Goal: Information Seeking & Learning: Learn about a topic

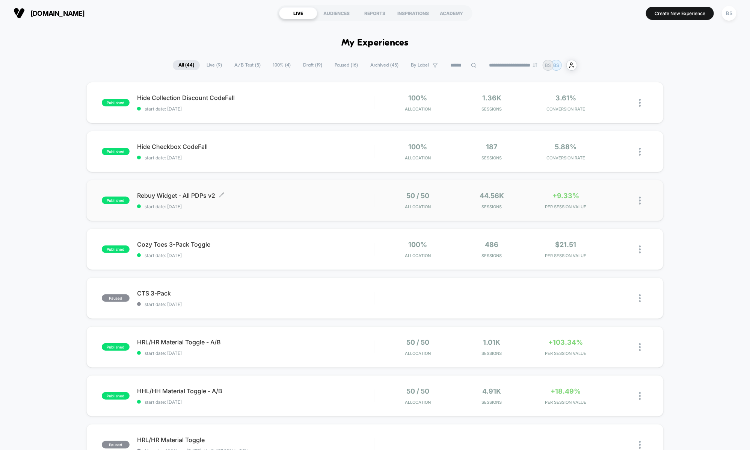
click at [255, 198] on span "Rebuy Widget - All PDPs v2 Click to edit experience details" at bounding box center [256, 196] width 238 height 8
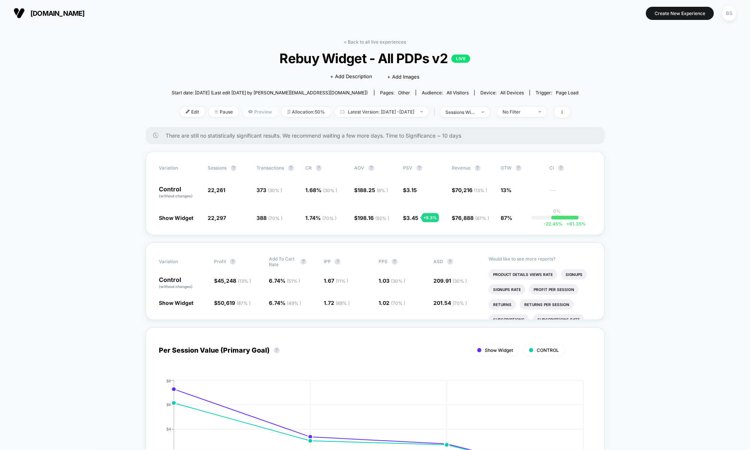
click at [248, 113] on icon at bounding box center [250, 111] width 5 height 5
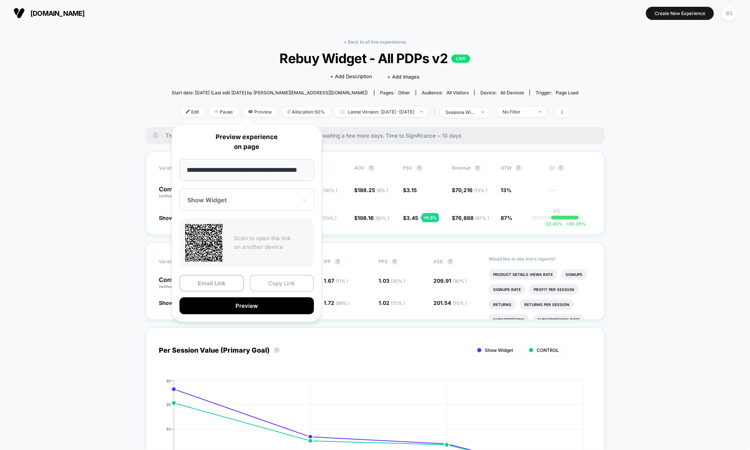
click at [269, 282] on button "Copy Link" at bounding box center [282, 283] width 65 height 17
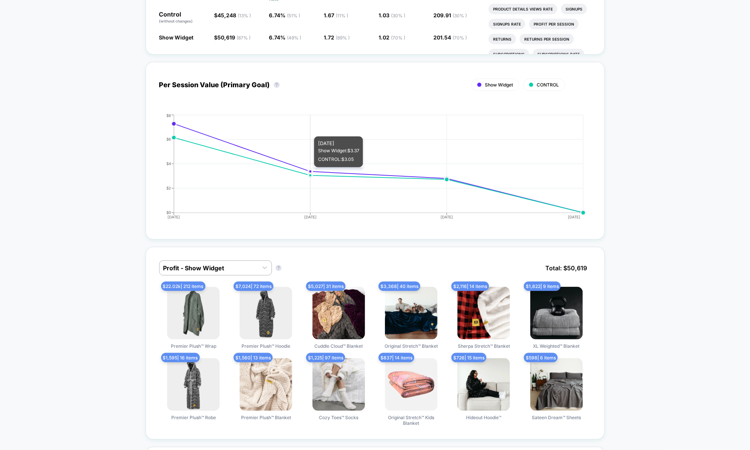
scroll to position [405, 0]
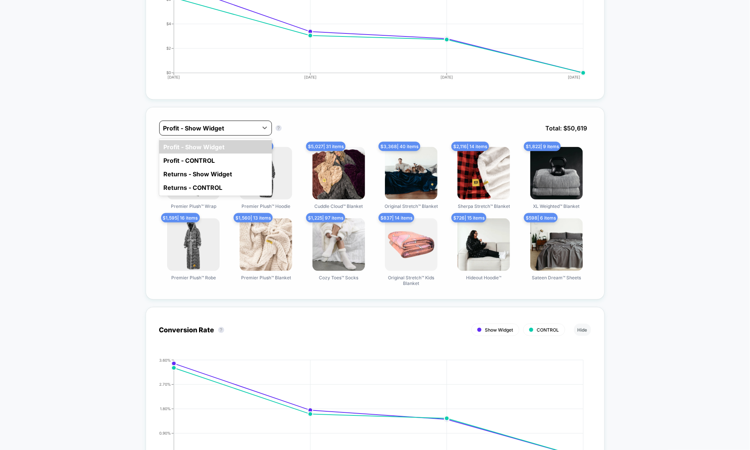
click at [236, 127] on div at bounding box center [208, 128] width 91 height 9
click at [218, 155] on div "Profit - CONTROL" at bounding box center [215, 161] width 113 height 14
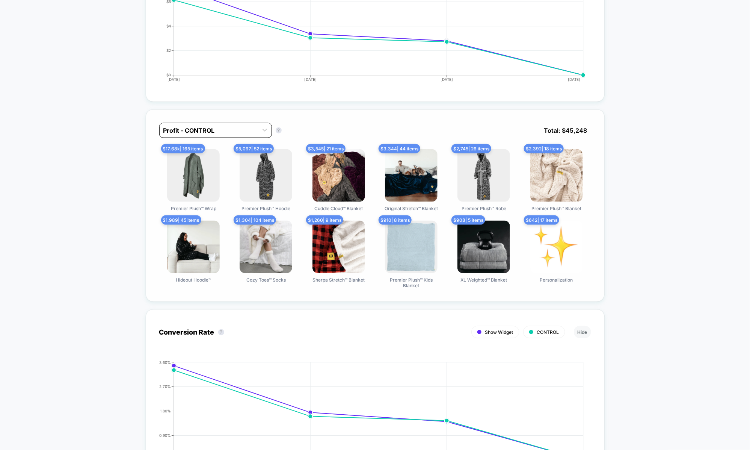
scroll to position [0, 0]
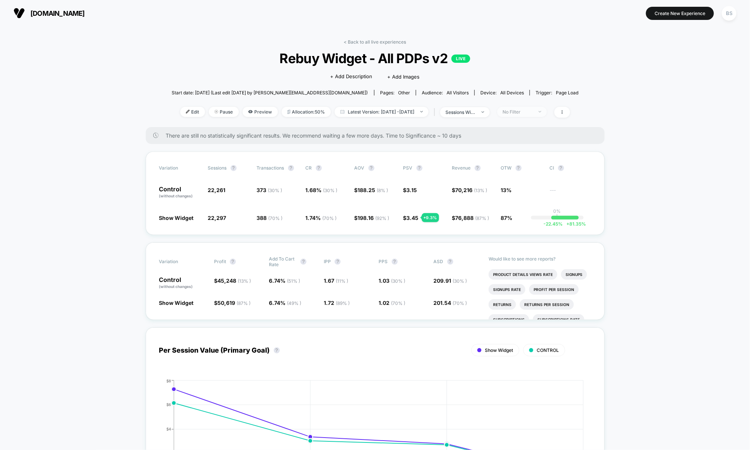
click at [547, 110] on span "No Filter" at bounding box center [522, 112] width 50 height 10
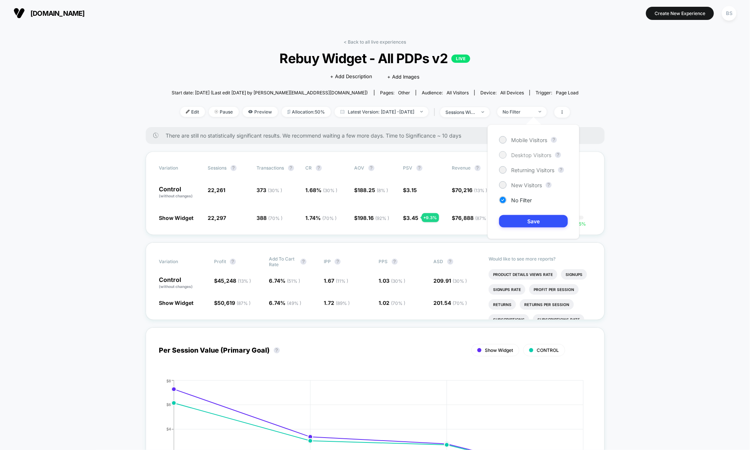
click at [536, 154] on span "Desktop Visitors" at bounding box center [531, 155] width 40 height 6
click at [530, 222] on button "Save" at bounding box center [533, 221] width 69 height 12
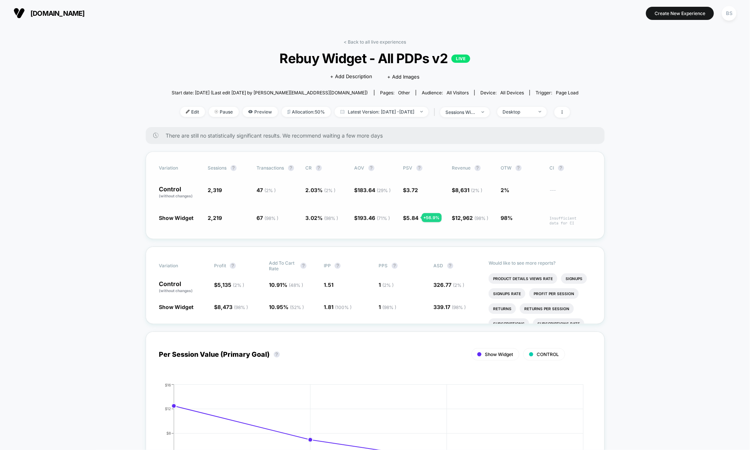
click at [503, 215] on span "98%" at bounding box center [507, 218] width 12 height 6
click at [570, 111] on span at bounding box center [563, 112] width 16 height 11
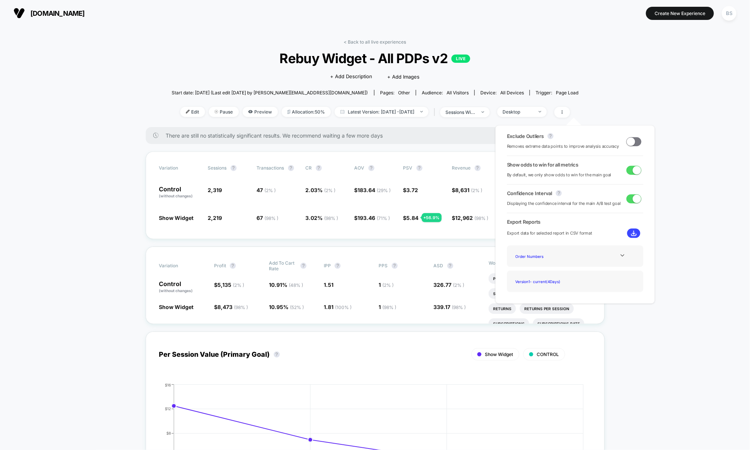
click at [634, 141] on span at bounding box center [634, 141] width 15 height 9
click at [636, 141] on span at bounding box center [637, 141] width 8 height 8
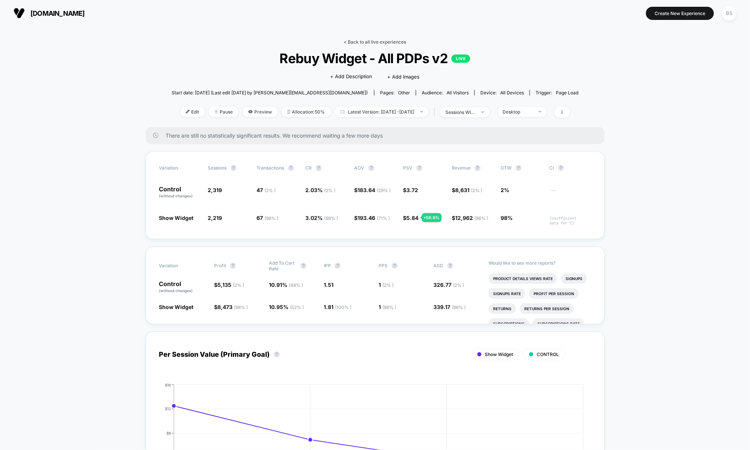
click at [358, 41] on link "< Back to all live experiences" at bounding box center [375, 42] width 62 height 6
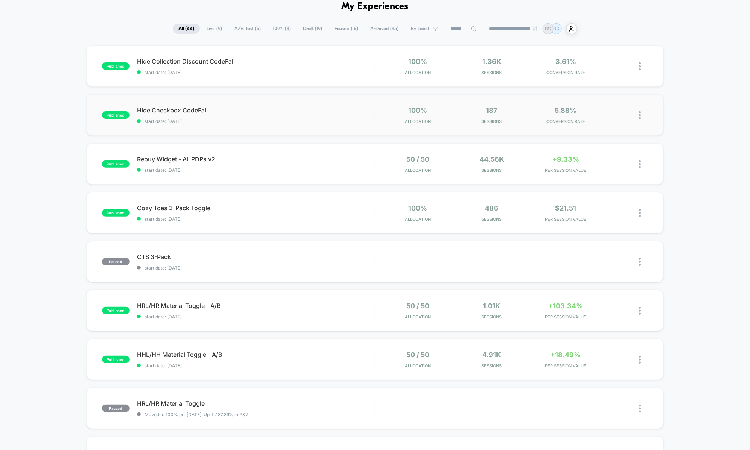
scroll to position [250, 0]
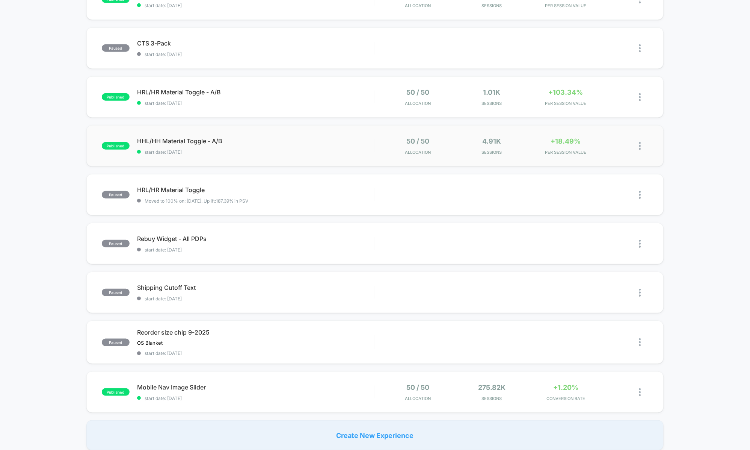
drag, startPoint x: 354, startPoint y: 103, endPoint x: 354, endPoint y: 143, distance: 39.5
click at [354, 143] on div "published Hide Collection Discount CodeFall start date: 9/19/2025 100% Allocati…" at bounding box center [375, 141] width 750 height 618
click at [353, 149] on span "start date: [DATE]" at bounding box center [256, 152] width 238 height 6
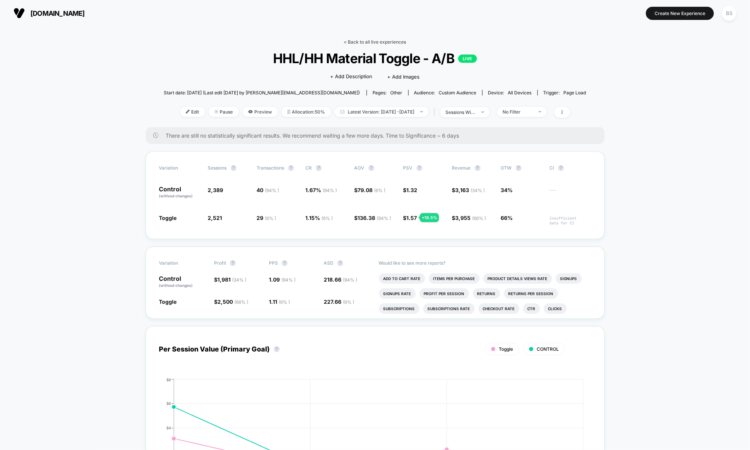
click at [366, 41] on link "< Back to all live experiences" at bounding box center [375, 42] width 62 height 6
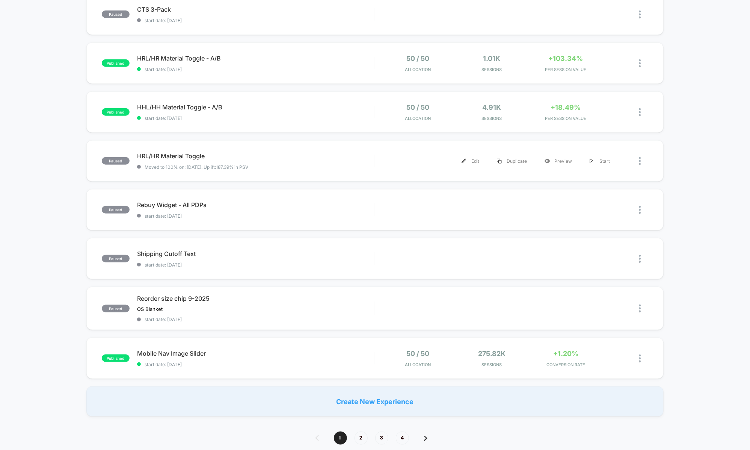
scroll to position [344, 0]
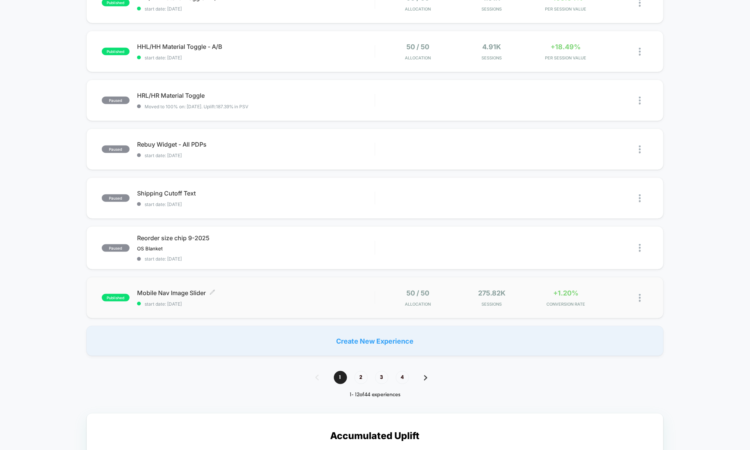
click at [368, 301] on span "start date: [DATE]" at bounding box center [256, 304] width 238 height 6
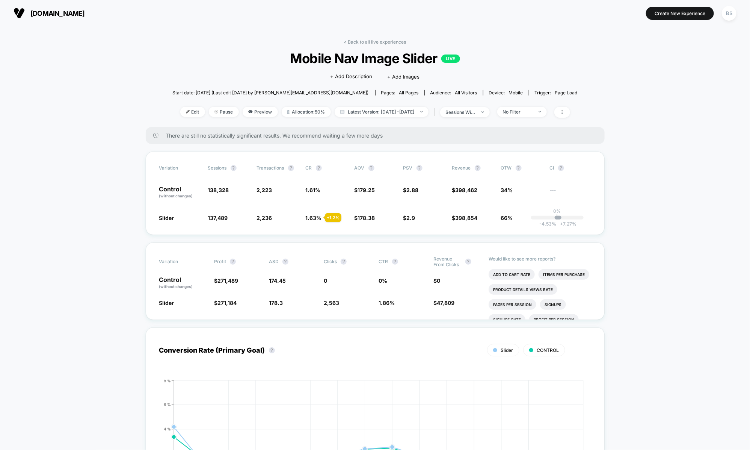
click at [362, 47] on div "< Back to all live experiences Mobile Nav Image Slider LIVE Click to edit exper…" at bounding box center [374, 83] width 405 height 88
click at [363, 42] on link "< Back to all live experiences" at bounding box center [375, 42] width 62 height 6
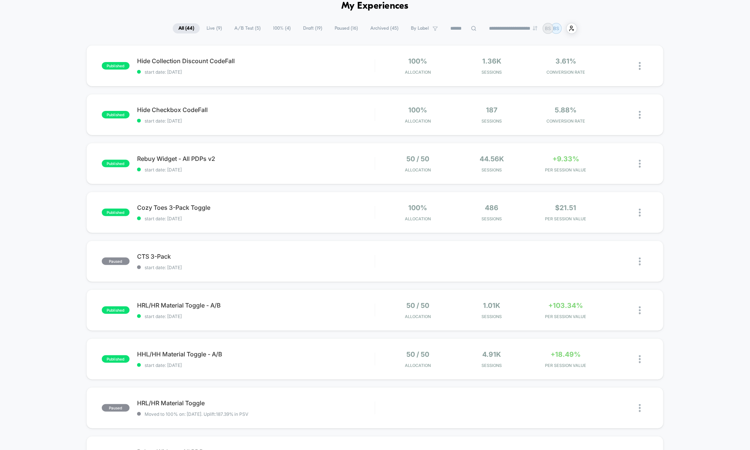
scroll to position [45, 0]
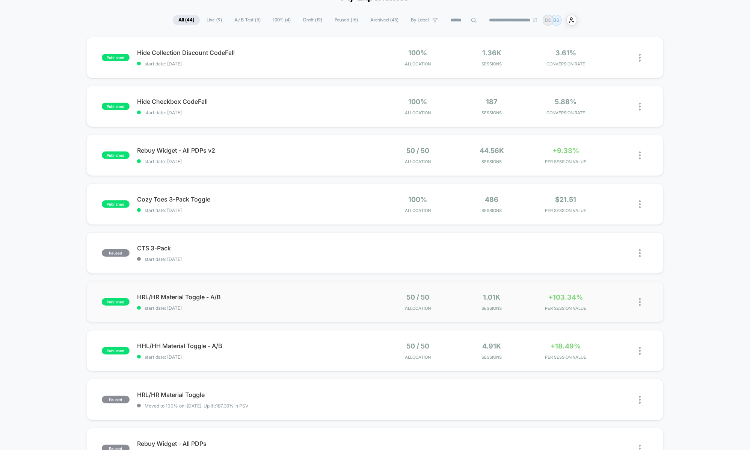
click at [290, 301] on div "HRL/HR Material Toggle - A/B start date: 9/17/2025" at bounding box center [256, 302] width 238 height 18
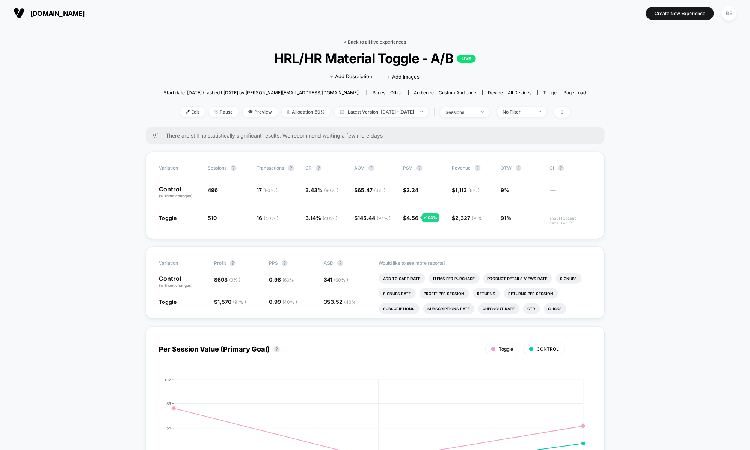
click at [363, 42] on link "< Back to all live experiences" at bounding box center [375, 42] width 62 height 6
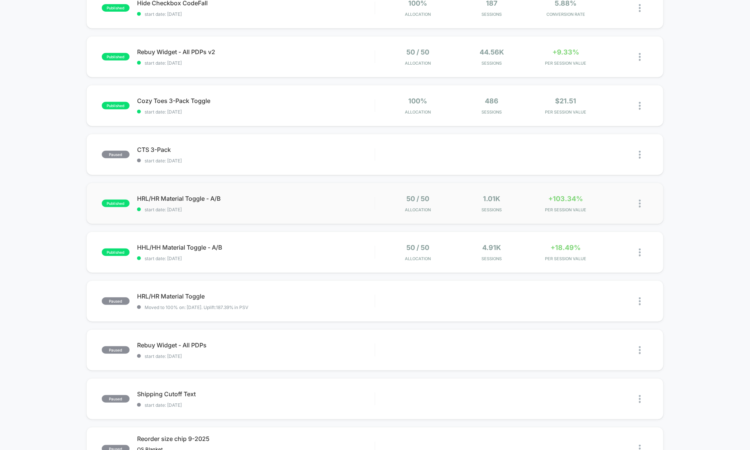
scroll to position [147, 0]
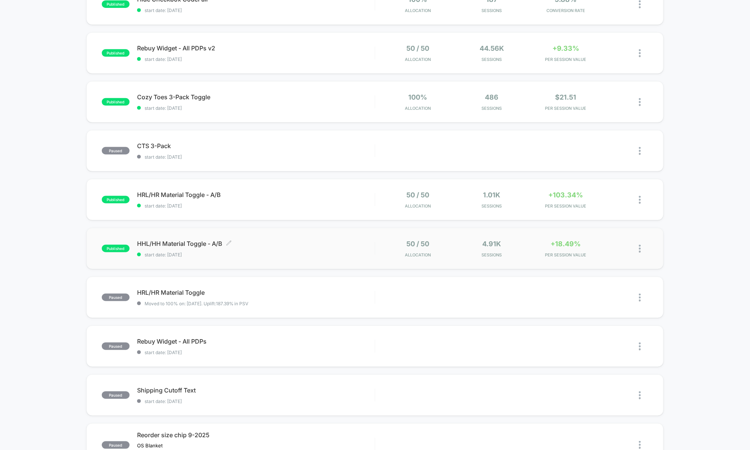
click at [351, 249] on div "HHL/HH Material Toggle - A/B Click to edit experience details Click to edit exp…" at bounding box center [256, 249] width 238 height 18
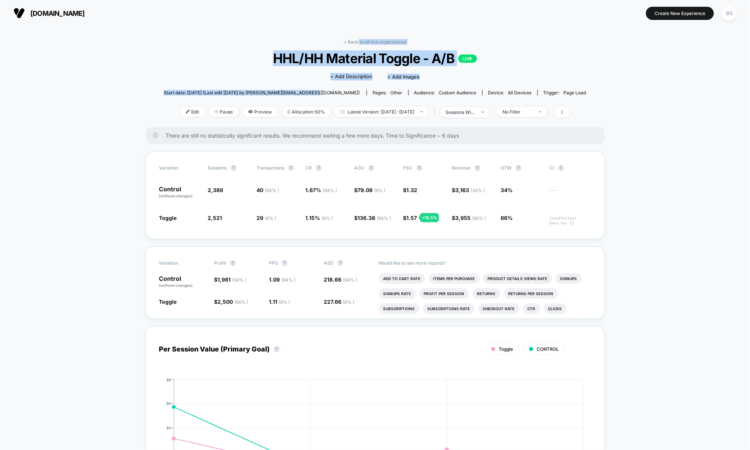
drag, startPoint x: 359, startPoint y: 44, endPoint x: 334, endPoint y: 96, distance: 57.6
click at [334, 96] on div "< Back to all live experiences HHL/HH Material Toggle - A/B LIVE Click to edit …" at bounding box center [375, 83] width 423 height 88
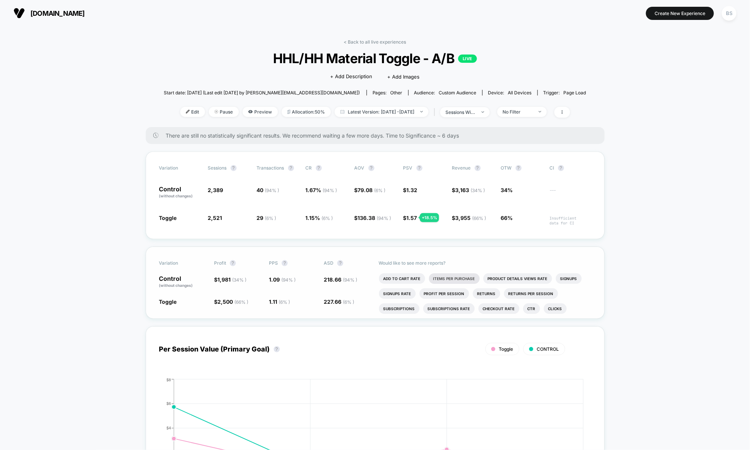
click at [443, 278] on li "Items Per Purchase" at bounding box center [454, 278] width 51 height 11
click at [353, 43] on link "< Back to all live experiences" at bounding box center [375, 42] width 62 height 6
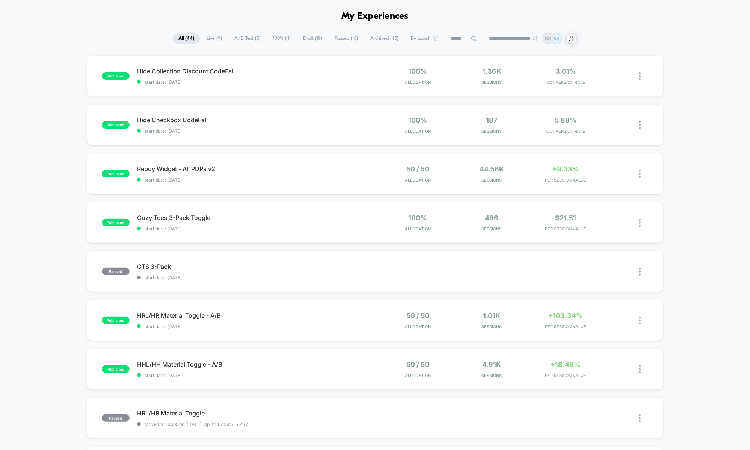
scroll to position [24, 0]
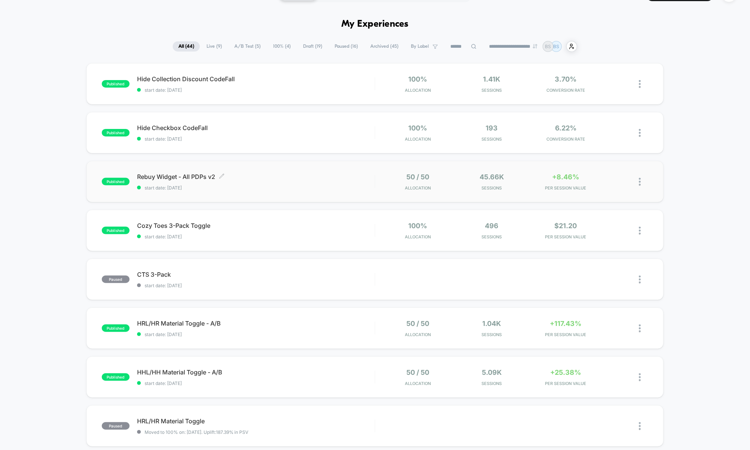
scroll to position [23, 0]
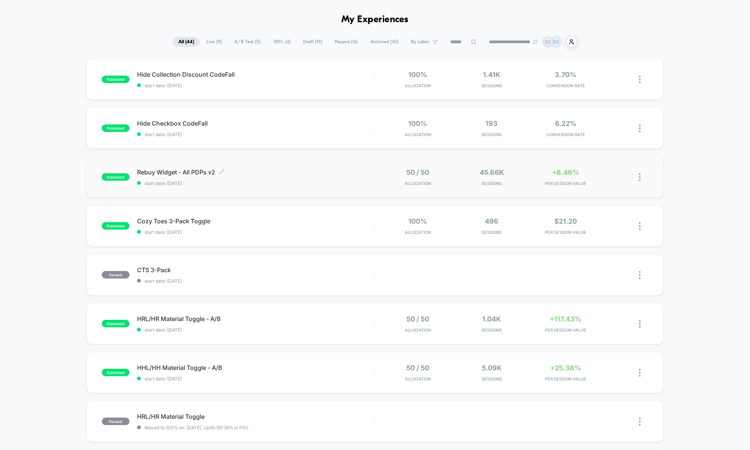
click at [368, 184] on span "start date: [DATE]" at bounding box center [256, 183] width 238 height 6
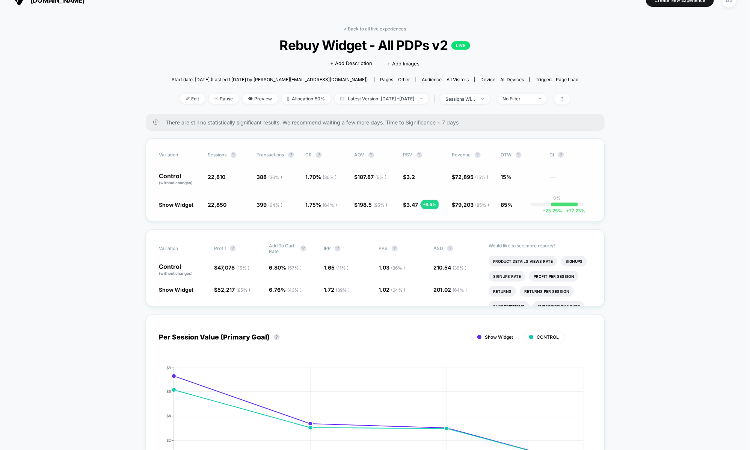
scroll to position [16, 0]
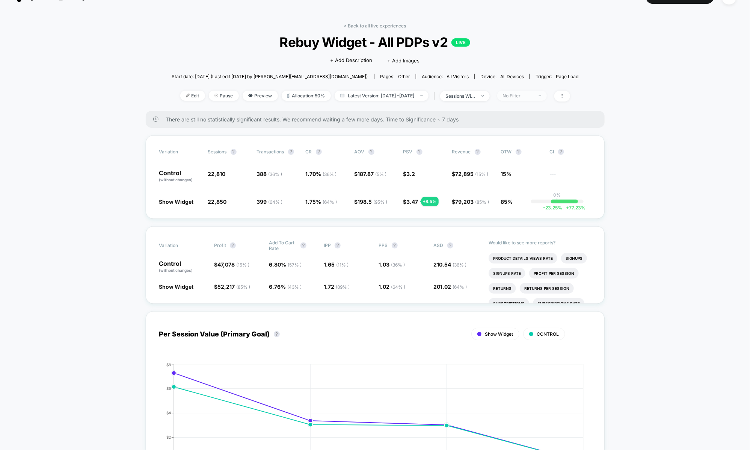
click at [547, 95] on span "No Filter" at bounding box center [522, 96] width 50 height 10
click at [523, 165] on div "New Visitors" at bounding box center [520, 169] width 43 height 8
click at [521, 208] on button "Save" at bounding box center [533, 204] width 69 height 12
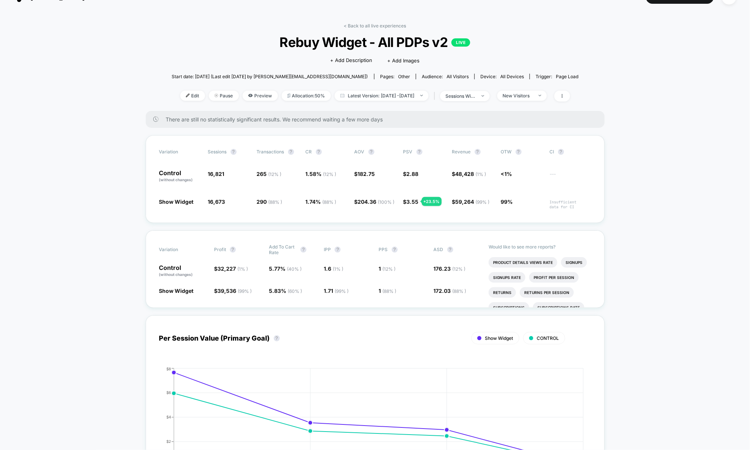
scroll to position [22, 0]
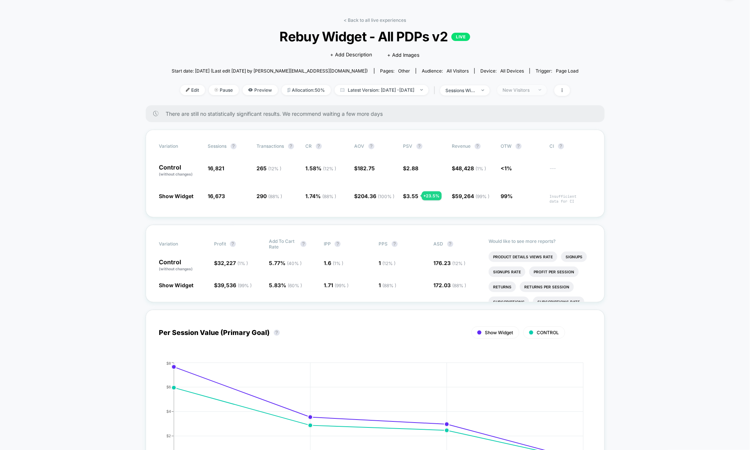
click at [541, 89] on img at bounding box center [540, 90] width 3 height 2
click at [532, 149] on span "Returning Visitors" at bounding box center [532, 148] width 43 height 6
click at [528, 200] on button "Save" at bounding box center [533, 199] width 69 height 12
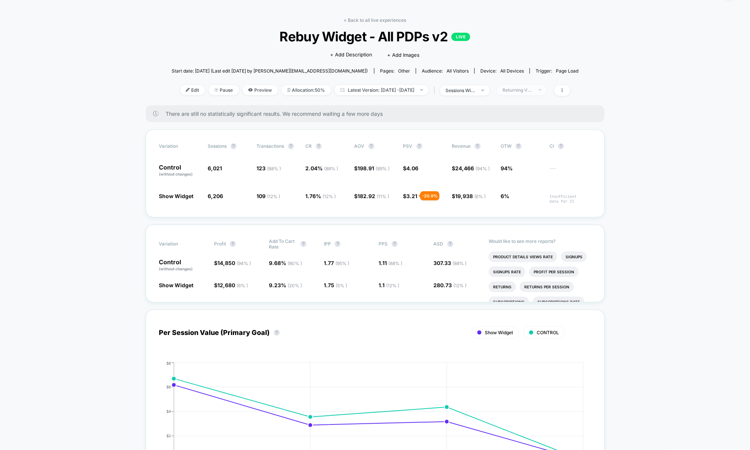
click at [533, 87] on div "Returning Visitors" at bounding box center [518, 90] width 30 height 6
click at [534, 132] on span "Desktop Visitors" at bounding box center [531, 133] width 40 height 6
click at [520, 193] on button "Save" at bounding box center [533, 199] width 69 height 12
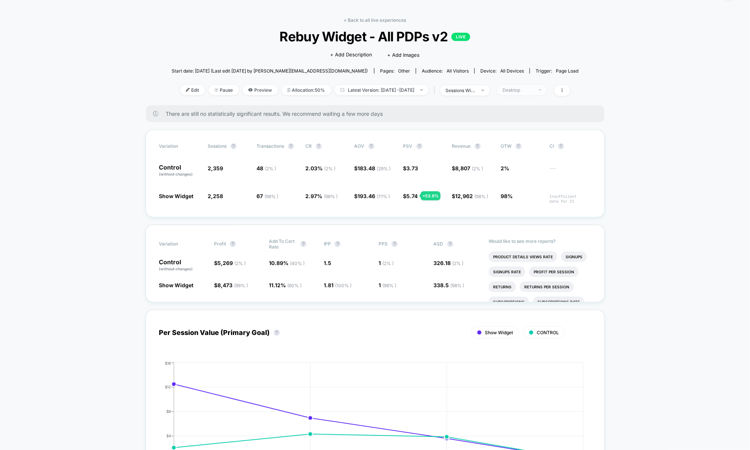
click at [540, 92] on span "Desktop" at bounding box center [522, 90] width 50 height 10
click at [530, 119] on span "Mobile Visitors" at bounding box center [529, 118] width 36 height 6
click at [529, 199] on button "Save" at bounding box center [533, 199] width 69 height 12
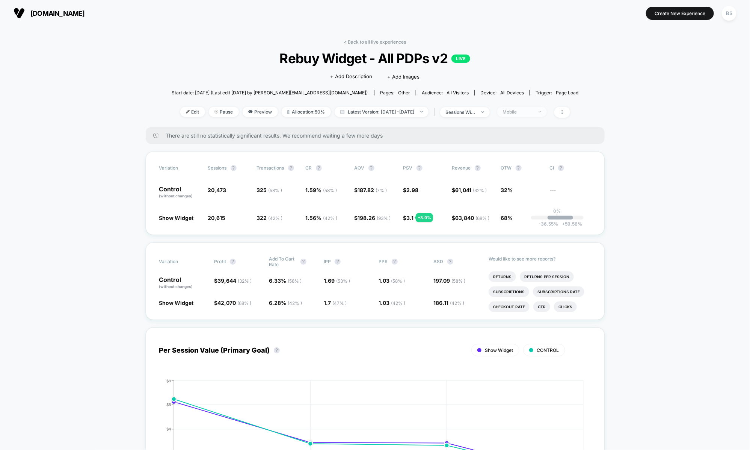
click at [533, 112] on div "Mobile" at bounding box center [518, 112] width 30 height 6
click at [506, 186] on div at bounding box center [503, 185] width 8 height 8
click at [512, 221] on button "Save" at bounding box center [533, 221] width 69 height 12
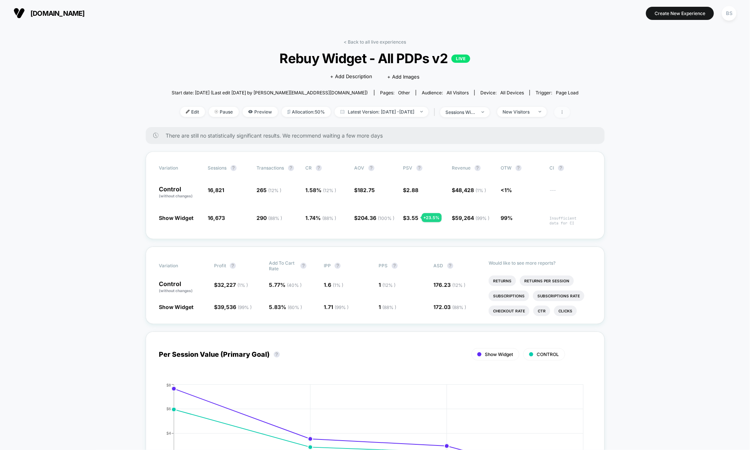
click at [570, 112] on span at bounding box center [563, 112] width 16 height 11
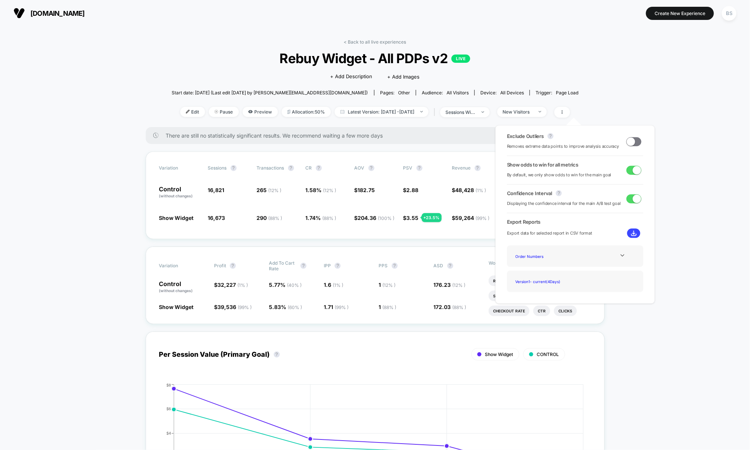
click at [506, 47] on div "< Back to all live experiences Rebuy Widget - All PDPs v2 LIVE Click to edit ex…" at bounding box center [375, 83] width 407 height 88
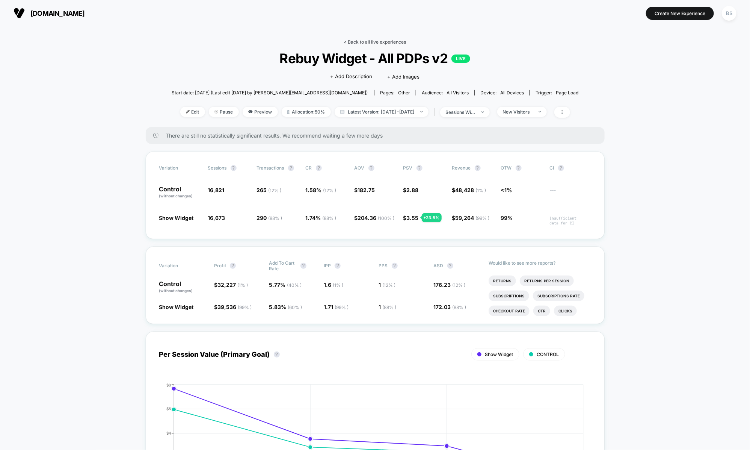
click at [358, 41] on link "< Back to all live experiences" at bounding box center [375, 42] width 62 height 6
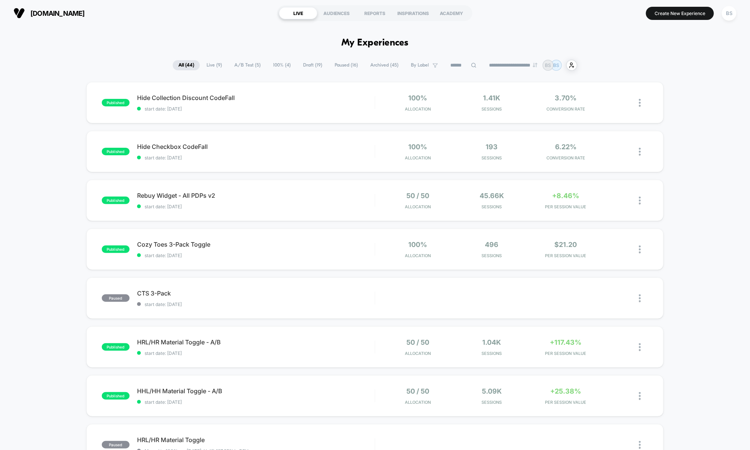
click at [333, 68] on span "Paused ( 16 )" at bounding box center [346, 65] width 35 height 10
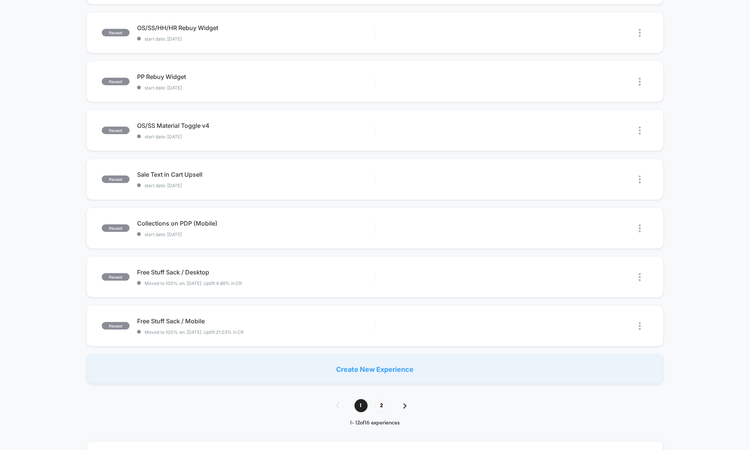
scroll to position [453, 0]
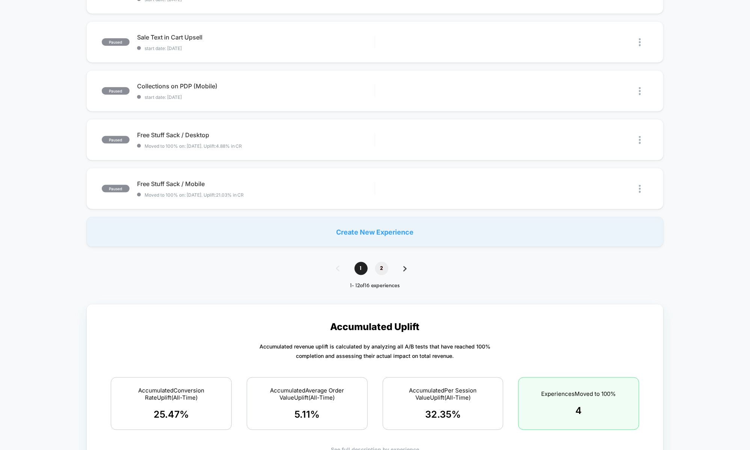
click at [382, 266] on span "2" at bounding box center [381, 268] width 13 height 13
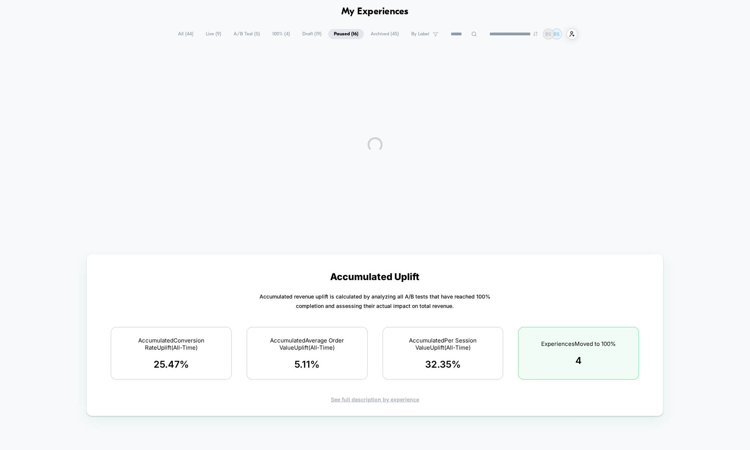
scroll to position [0, 0]
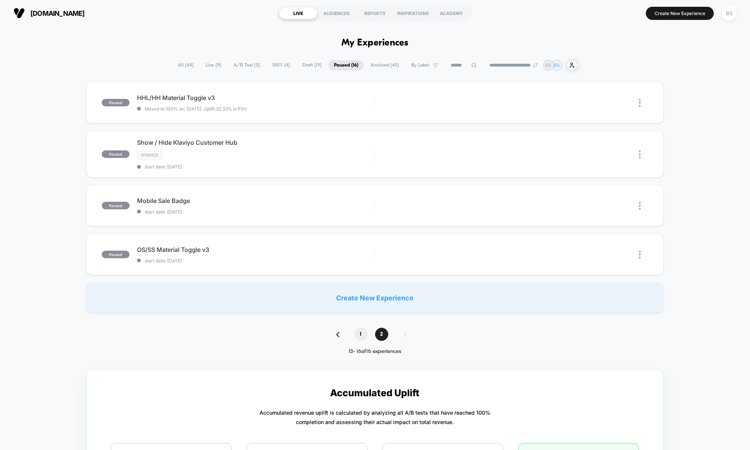
click at [363, 334] on span "1" at bounding box center [361, 334] width 13 height 13
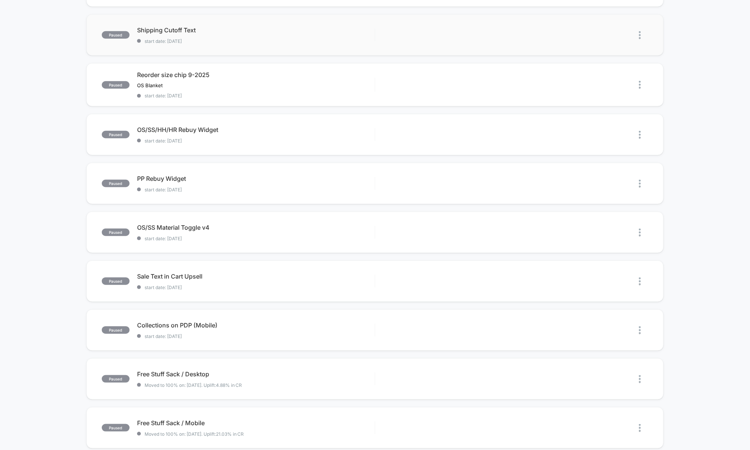
scroll to position [166, 0]
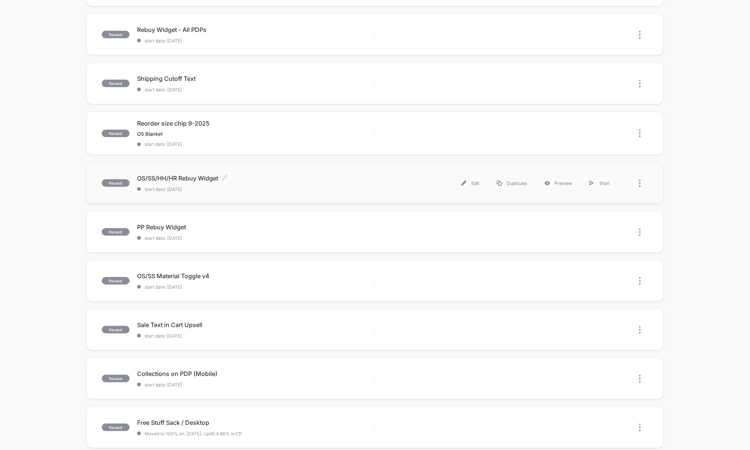
click at [305, 174] on span "OS/SS/HH/HR Rebuy Widget Click to edit experience details" at bounding box center [256, 178] width 238 height 8
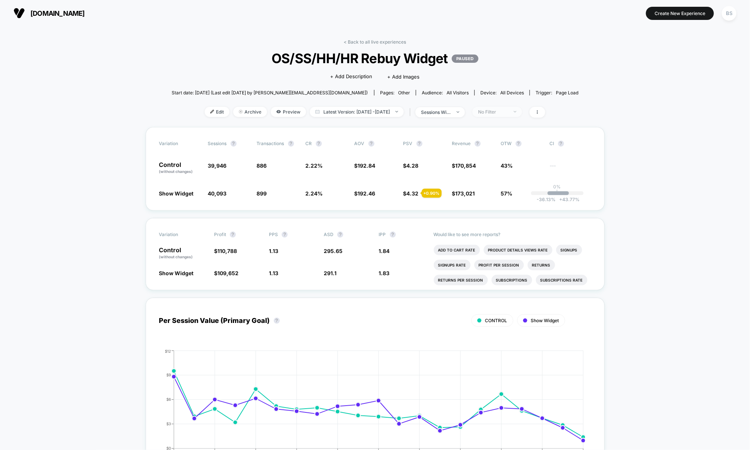
click at [508, 112] on div "No Filter" at bounding box center [493, 112] width 30 height 6
click at [503, 184] on span "New Visitors" at bounding box center [502, 185] width 31 height 6
click at [503, 221] on button "Save" at bounding box center [509, 221] width 69 height 12
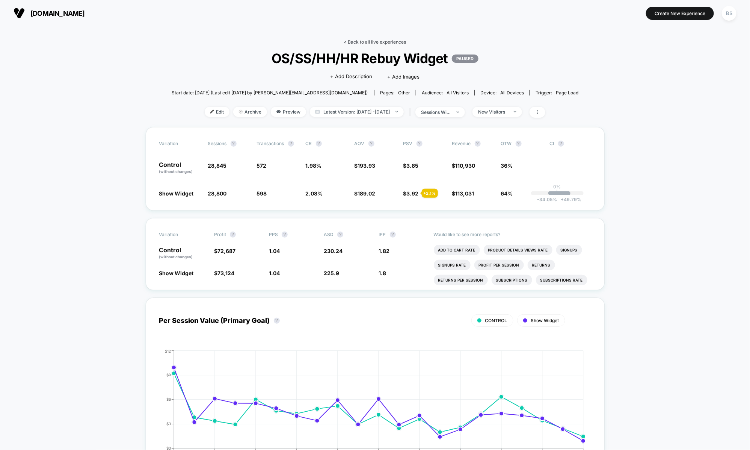
click at [371, 39] on link "< Back to all live experiences" at bounding box center [375, 42] width 62 height 6
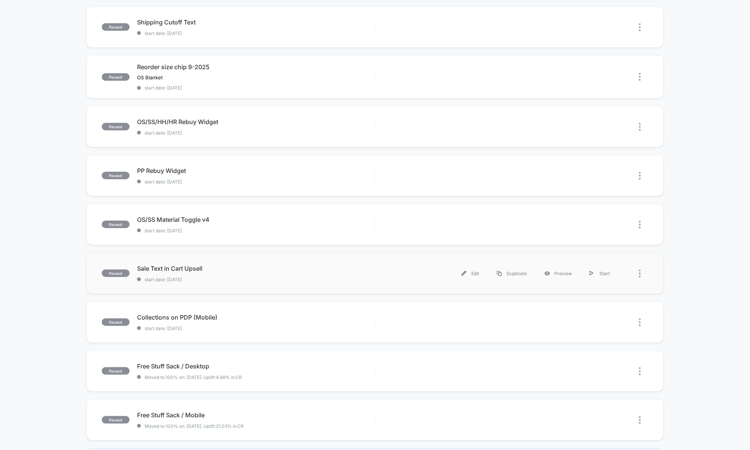
scroll to position [182, 0]
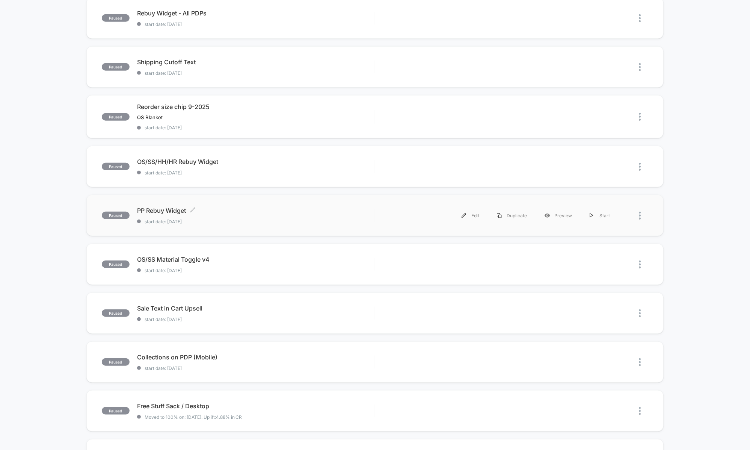
click at [288, 212] on span "PP Rebuy Widget Click to edit experience details" at bounding box center [256, 211] width 238 height 8
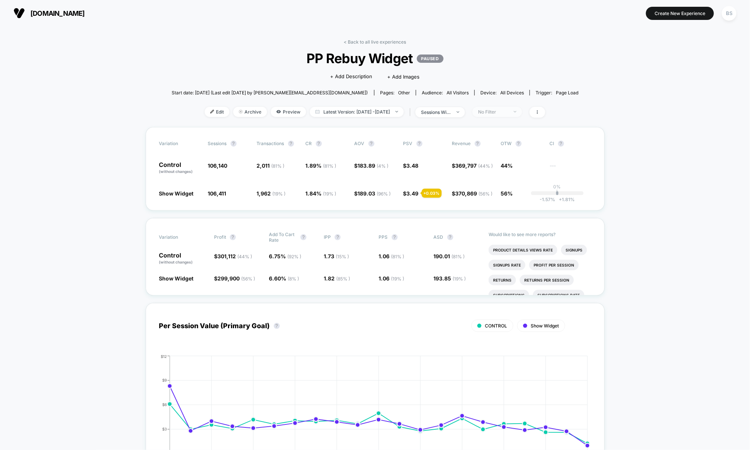
click at [507, 111] on div "No Filter" at bounding box center [493, 112] width 30 height 6
click at [396, 205] on div "Variation Sessions ? Transactions ? CR ? AOV ? PSV ? Revenue ? OTW ? CI ? Contr…" at bounding box center [375, 168] width 459 height 83
click at [508, 114] on div "No Filter" at bounding box center [493, 112] width 30 height 6
click at [499, 185] on span "New Visitors" at bounding box center [502, 185] width 31 height 6
click at [500, 222] on button "Save" at bounding box center [509, 221] width 69 height 12
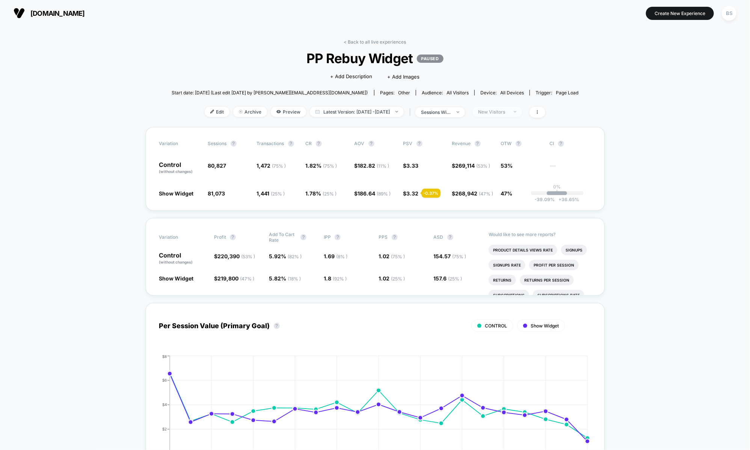
click at [508, 114] on div "New Visitors" at bounding box center [493, 112] width 30 height 6
click at [505, 171] on span "Returning Visitors" at bounding box center [508, 170] width 43 height 6
click at [497, 218] on button "Save" at bounding box center [509, 221] width 69 height 12
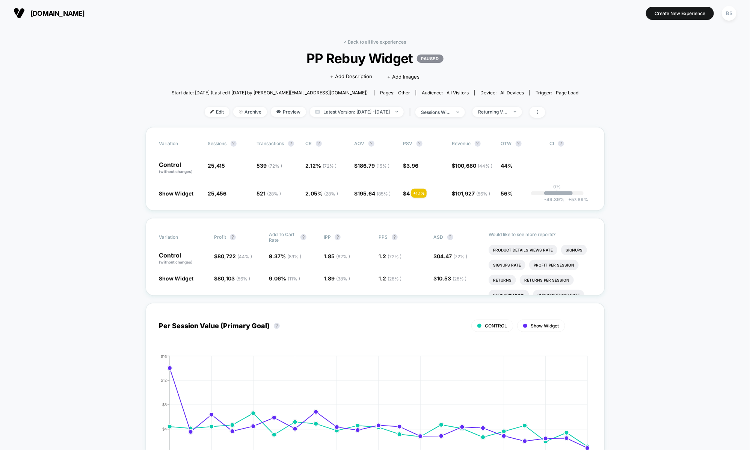
click at [515, 121] on div "< Back to all live experiences PP Rebuy Widget PAUSED Click to edit experience …" at bounding box center [375, 83] width 407 height 88
click at [515, 116] on span "Returning Visitors" at bounding box center [498, 112] width 50 height 10
click at [491, 186] on span "New Visitors" at bounding box center [502, 185] width 31 height 6
click at [491, 221] on button "Save" at bounding box center [509, 221] width 69 height 12
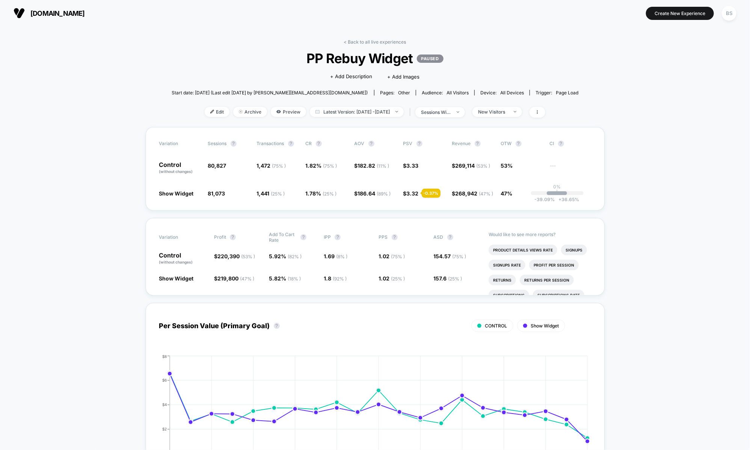
click at [366, 47] on div "< Back to all live experiences PP Rebuy Widget PAUSED Click to edit experience …" at bounding box center [375, 83] width 407 height 88
click at [366, 45] on div "< Back to all live experiences PP Rebuy Widget PAUSED Click to edit experience …" at bounding box center [375, 83] width 407 height 88
click at [364, 41] on link "< Back to all live experiences" at bounding box center [375, 42] width 62 height 6
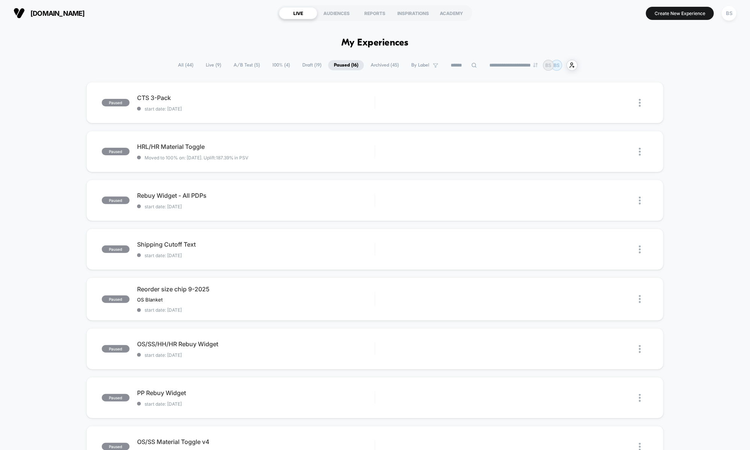
click at [206, 63] on span "Live ( 9 )" at bounding box center [213, 65] width 27 height 10
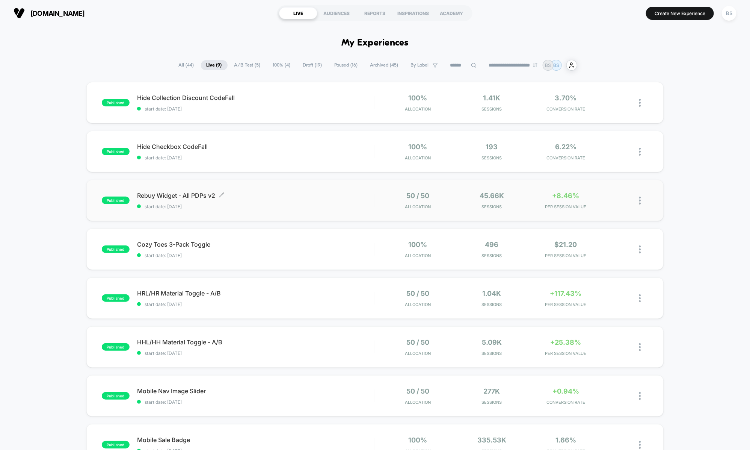
click at [355, 200] on div "Rebuy Widget - All PDPs v2 Click to edit experience details Click to edit exper…" at bounding box center [256, 201] width 238 height 18
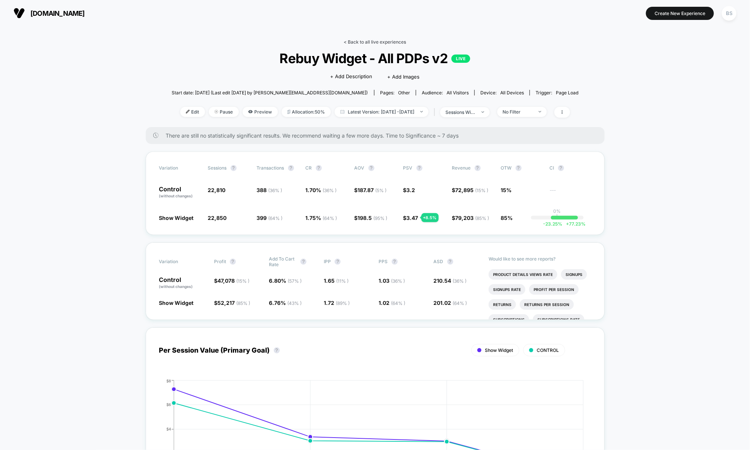
click at [355, 40] on link "< Back to all live experiences" at bounding box center [375, 42] width 62 height 6
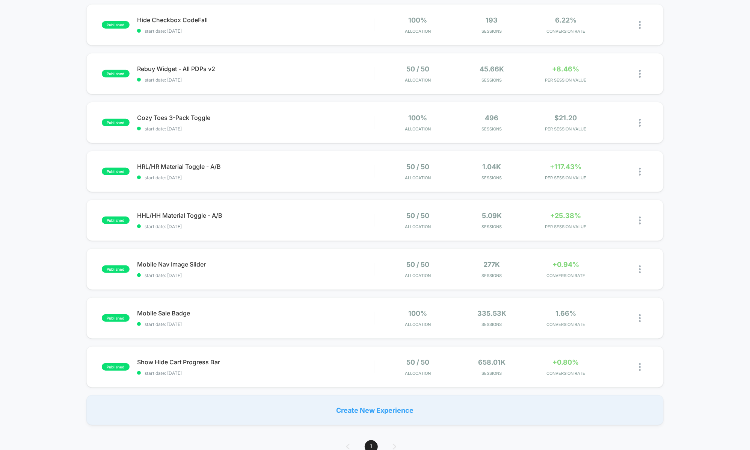
scroll to position [166, 0]
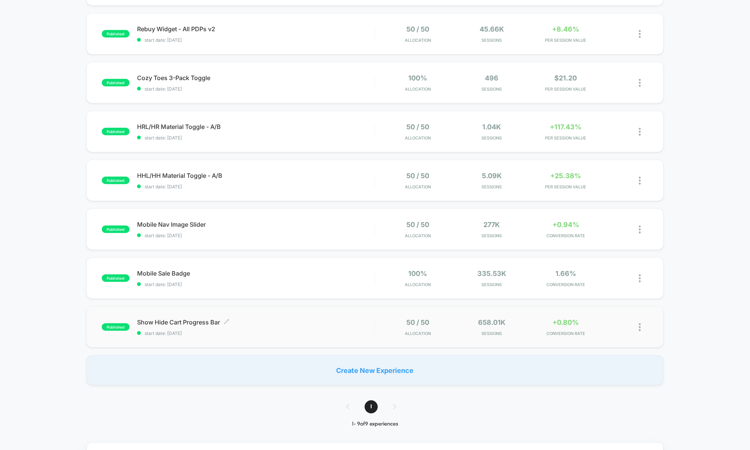
click at [192, 325] on div "Show Hide Cart Progress Bar Click to edit experience details Click to edit expe…" at bounding box center [256, 327] width 238 height 18
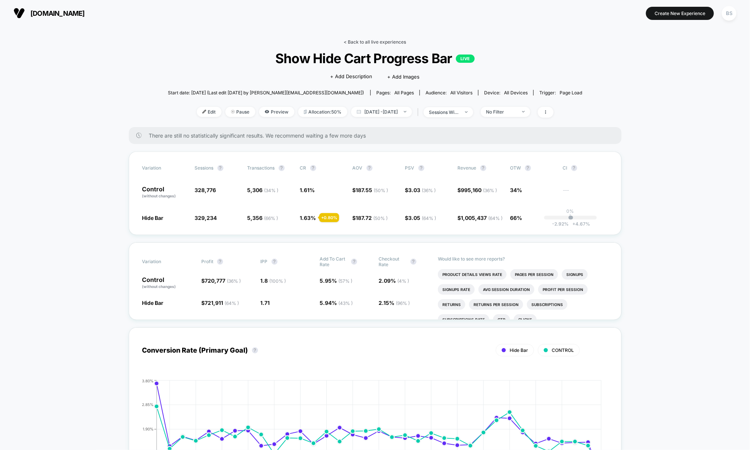
click at [358, 41] on link "< Back to all live experiences" at bounding box center [375, 42] width 62 height 6
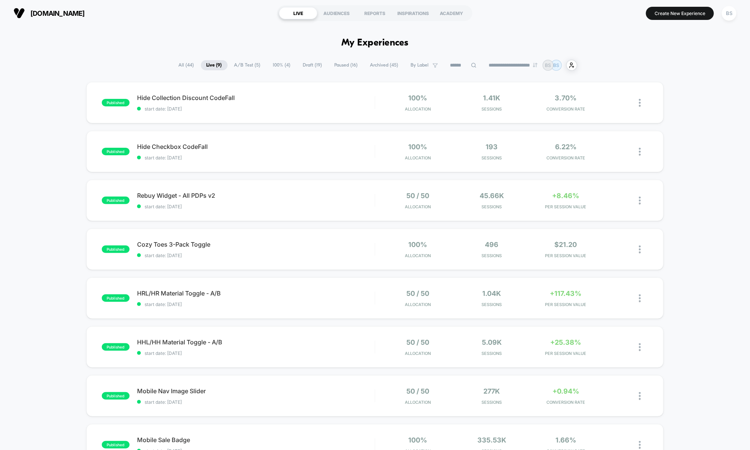
click at [202, 63] on span "Live ( 9 )" at bounding box center [214, 65] width 27 height 10
click at [247, 66] on span "A/B Test ( 5 )" at bounding box center [248, 65] width 38 height 10
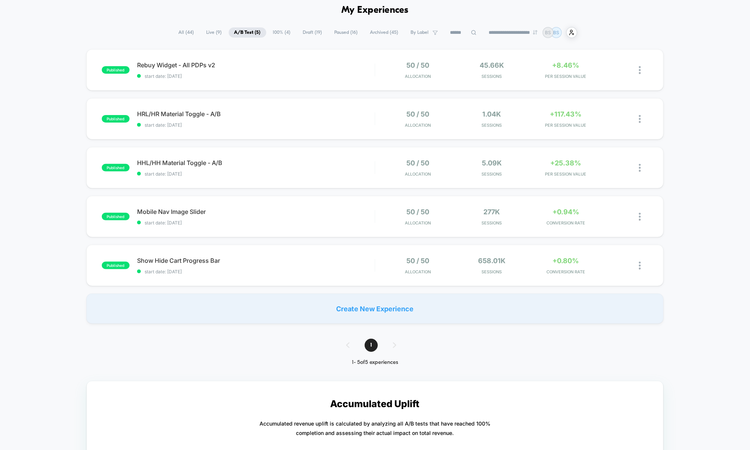
scroll to position [33, 0]
click at [334, 168] on div "HHL/HH Material Toggle - A/B Click to edit experience details Click to edit exp…" at bounding box center [256, 168] width 238 height 18
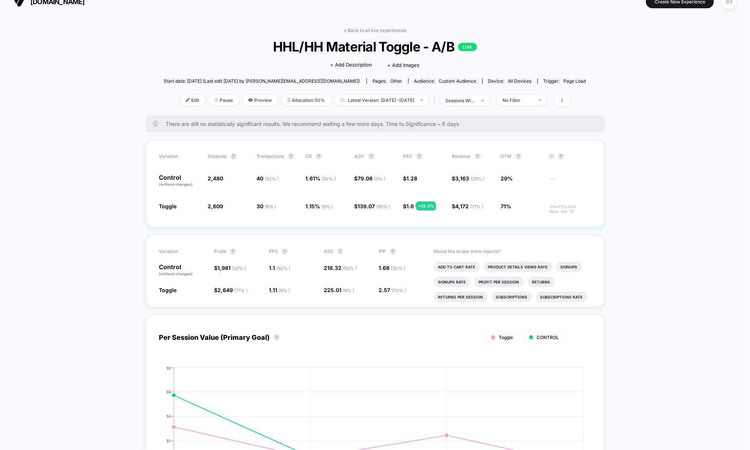
scroll to position [15, 0]
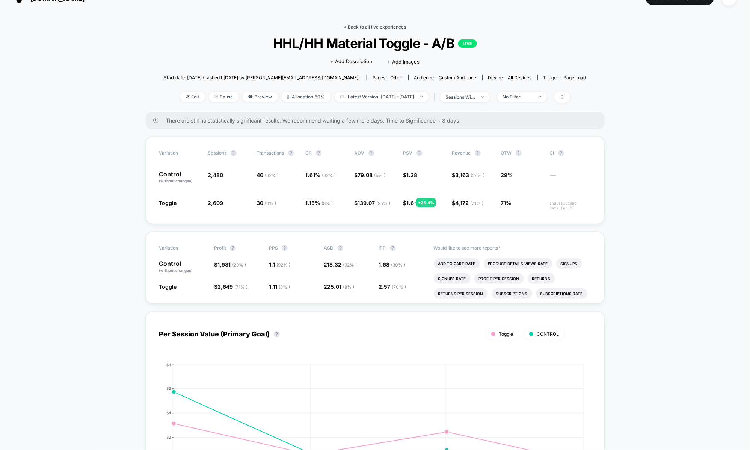
click at [360, 28] on link "< Back to all live experiences" at bounding box center [375, 27] width 62 height 6
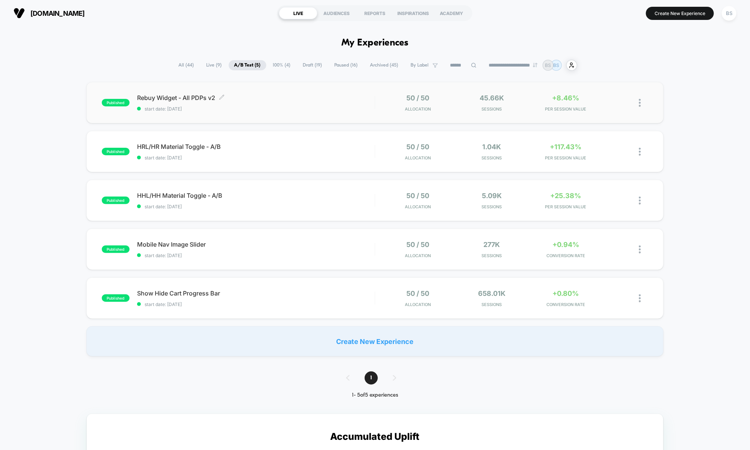
click at [361, 101] on span "Rebuy Widget - All PDPs v2 Click to edit experience details" at bounding box center [256, 98] width 238 height 8
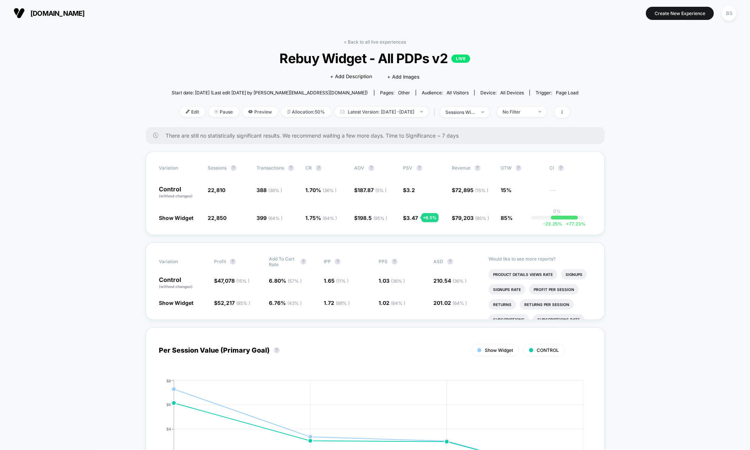
click at [354, 42] on link "< Back to all live experiences" at bounding box center [375, 42] width 62 height 6
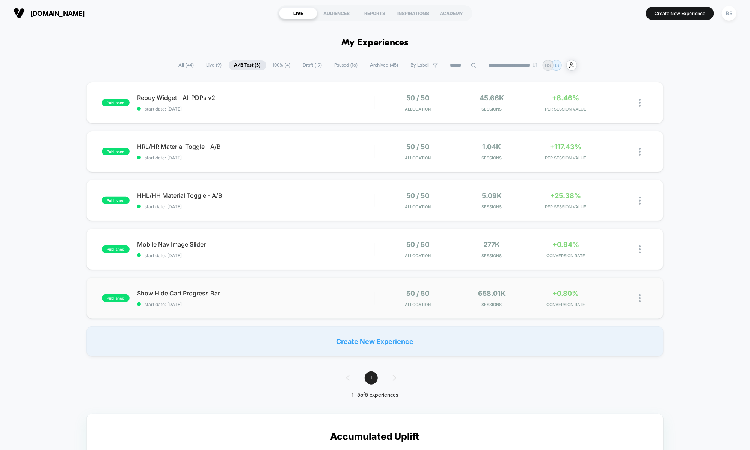
click at [301, 316] on div "published Show Hide Cart Progress Bar start date: [DATE] 50 / 50 Allocation 658…" at bounding box center [375, 297] width 578 height 41
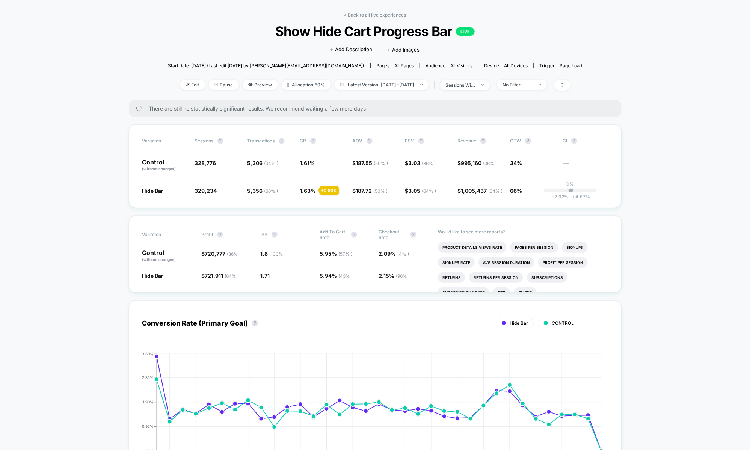
scroll to position [35, 0]
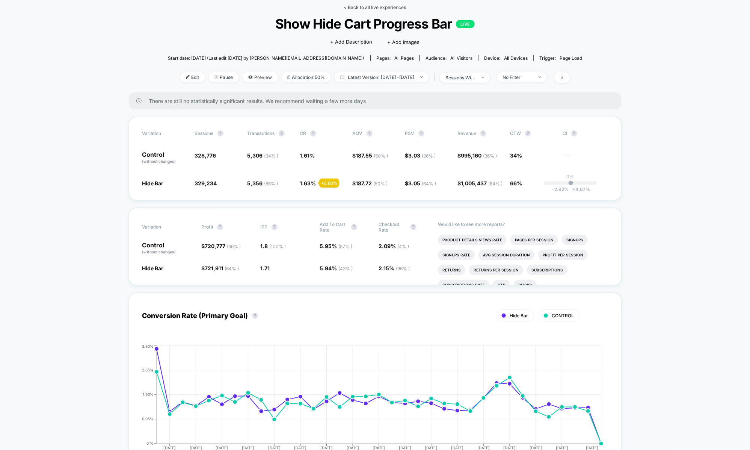
click at [362, 9] on link "< Back to all live experiences" at bounding box center [375, 8] width 62 height 6
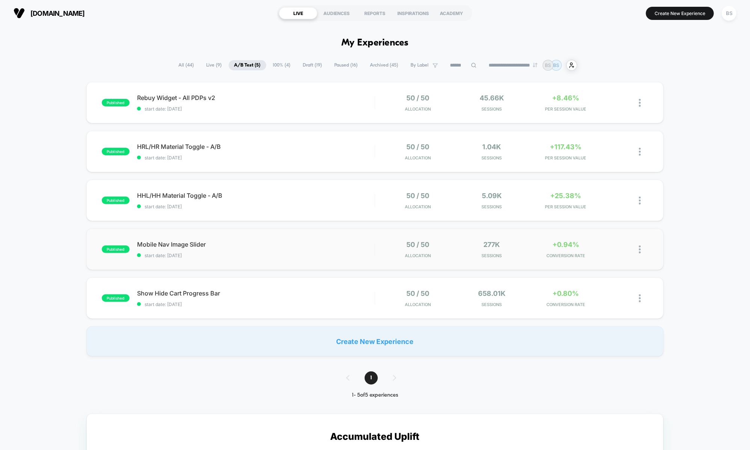
click at [339, 238] on div "published Mobile Nav Image Slider start date: [DATE] 50 / 50 Allocation 277k Se…" at bounding box center [375, 248] width 578 height 41
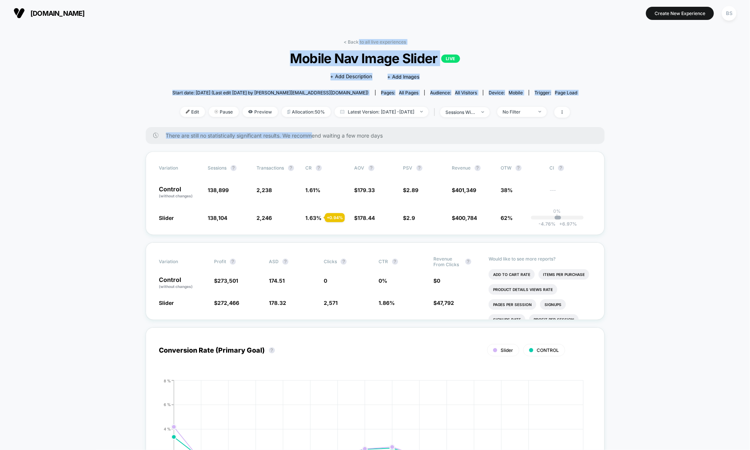
drag, startPoint x: 358, startPoint y: 41, endPoint x: 314, endPoint y: 138, distance: 106.8
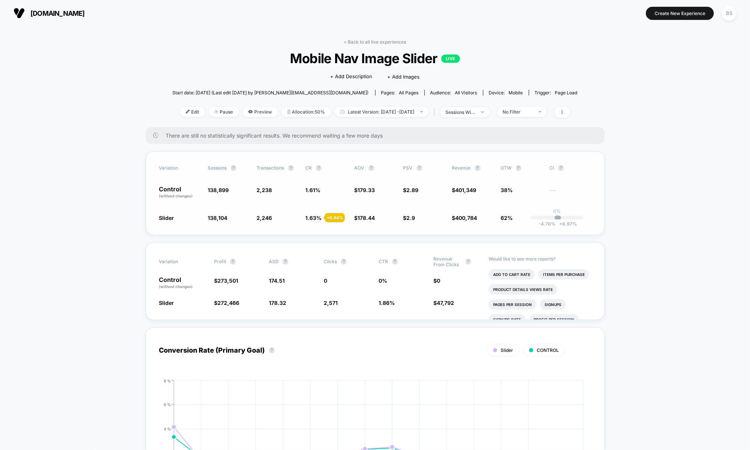
click at [146, 217] on div "Variation Sessions ? Transactions ? CR ? AOV ? PSV ? Revenue ? OTW ? CI ? Contr…" at bounding box center [375, 192] width 459 height 83
click at [348, 40] on link "< Back to all live experiences" at bounding box center [375, 42] width 62 height 6
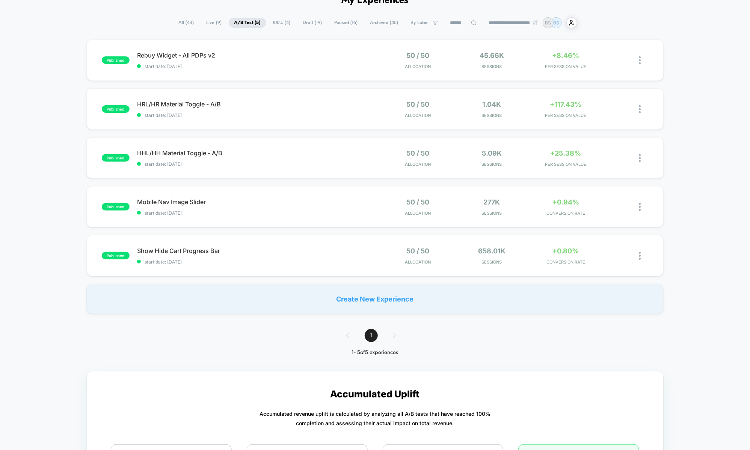
scroll to position [38, 0]
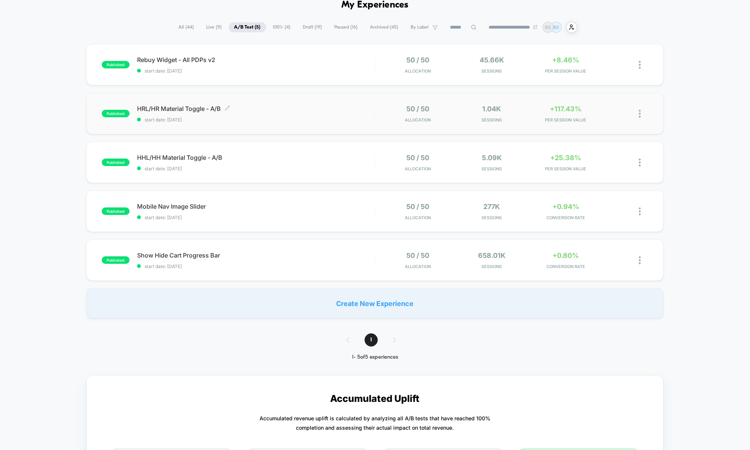
click at [374, 117] on span "start date: [DATE]" at bounding box center [256, 120] width 238 height 6
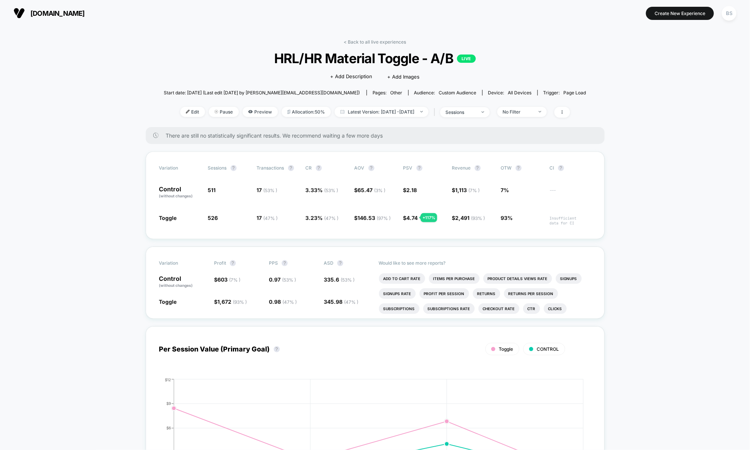
click at [347, 45] on div "< Back to all live experiences HRL/HR Material Toggle - A/B LIVE Click to edit …" at bounding box center [375, 83] width 423 height 88
click at [348, 44] on link "< Back to all live experiences" at bounding box center [375, 42] width 62 height 6
